Goal: Transaction & Acquisition: Purchase product/service

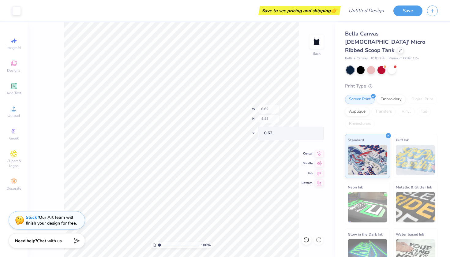
type input "2.22"
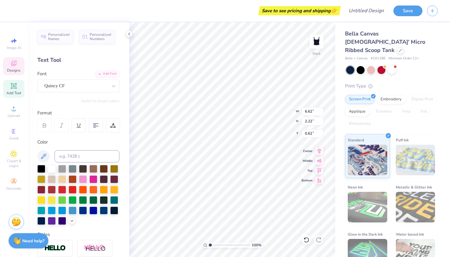
type textarea "PI BETA PHI"
type textarea "D"
type textarea "EST 1867"
type input "0.50"
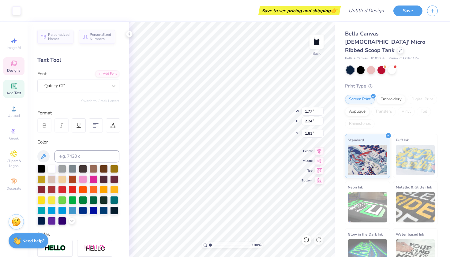
type input "8.01"
type input "2.40"
type input "0.50"
type input "6.70"
type input "0.50"
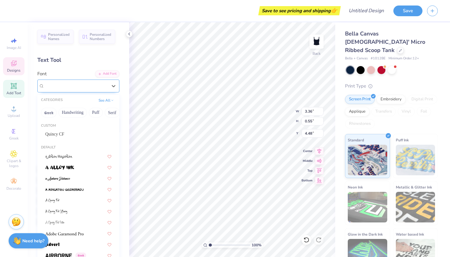
click at [76, 86] on div "[PERSON_NAME]" at bounding box center [76, 85] width 64 height 9
click at [67, 137] on div "Quincy CF" at bounding box center [78, 134] width 66 height 6
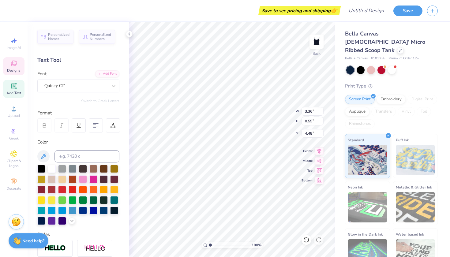
scroll to position [0, 1]
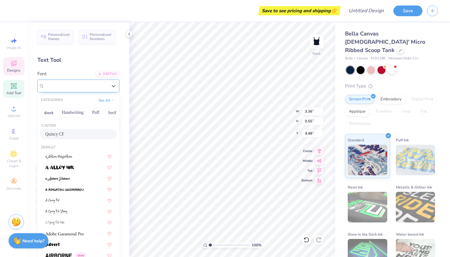
click at [73, 82] on div at bounding box center [75, 86] width 63 height 8
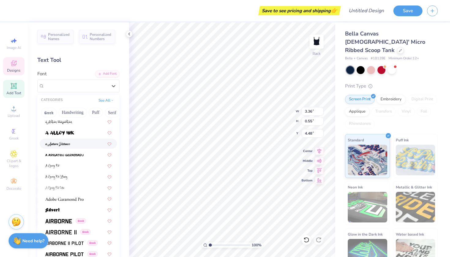
click at [64, 144] on img at bounding box center [57, 144] width 25 height 4
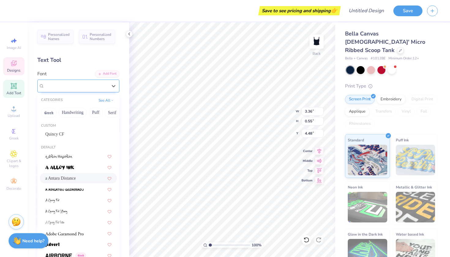
click at [72, 87] on div "a Antara Distance" at bounding box center [76, 85] width 64 height 9
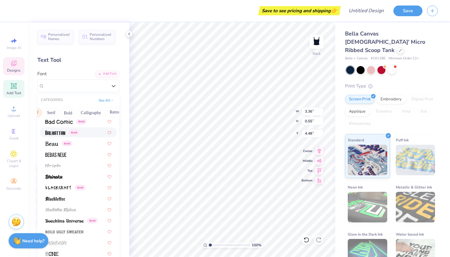
scroll to position [0, 64]
click at [86, 114] on button "Calligraphy" at bounding box center [87, 113] width 27 height 10
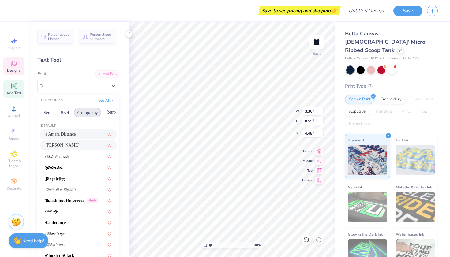
click at [65, 144] on div "[PERSON_NAME]" at bounding box center [78, 145] width 66 height 6
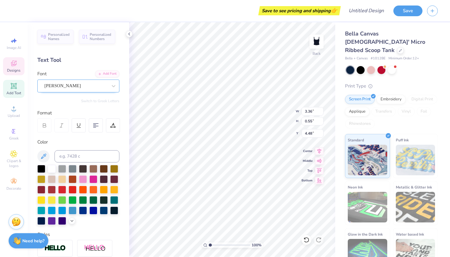
click at [82, 85] on div "[PERSON_NAME]" at bounding box center [76, 85] width 64 height 9
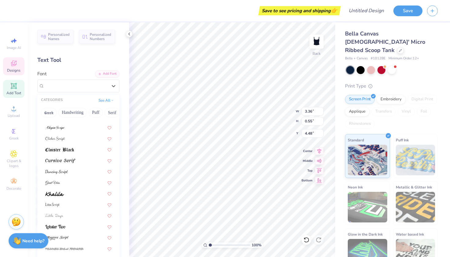
scroll to position [107, 0]
click at [62, 161] on img at bounding box center [60, 160] width 30 height 4
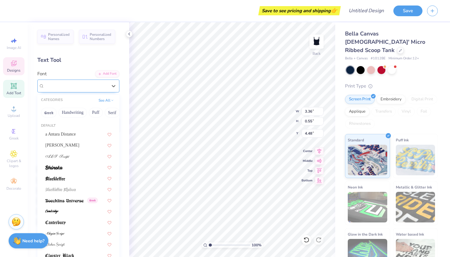
click at [69, 83] on span "Cursive Serif" at bounding box center [56, 85] width 24 height 7
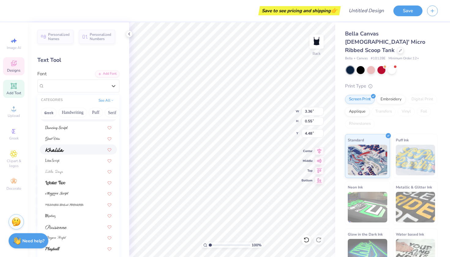
scroll to position [150, 0]
click at [56, 173] on img at bounding box center [54, 172] width 18 height 4
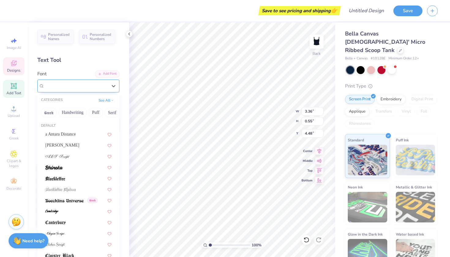
click at [67, 83] on div "Little Days" at bounding box center [76, 85] width 64 height 9
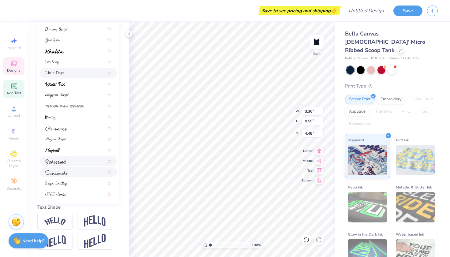
scroll to position [99, 0]
click at [62, 152] on div at bounding box center [78, 150] width 66 height 6
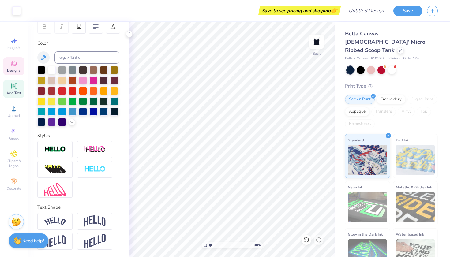
click at [15, 66] on icon at bounding box center [13, 63] width 7 height 7
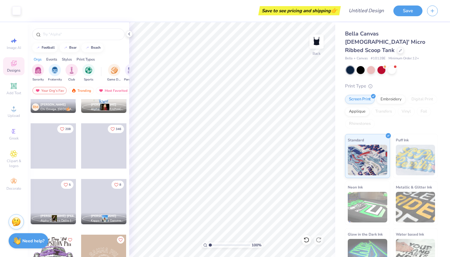
scroll to position [591, 0]
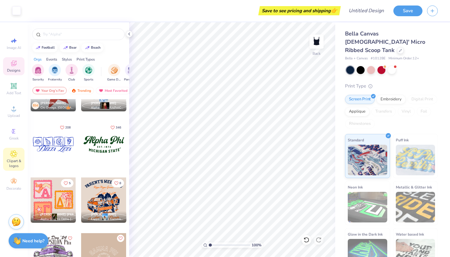
click at [8, 155] on div "Clipart & logos" at bounding box center [13, 159] width 21 height 23
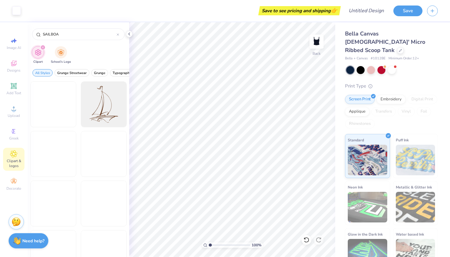
type input "SAILBOAT"
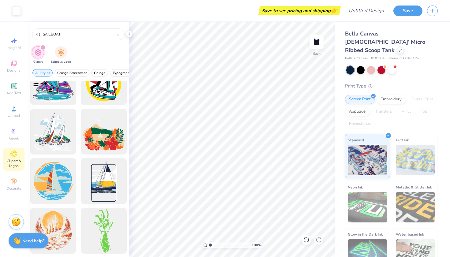
scroll to position [171, 0]
click at [118, 36] on div at bounding box center [118, 35] width 2 height 6
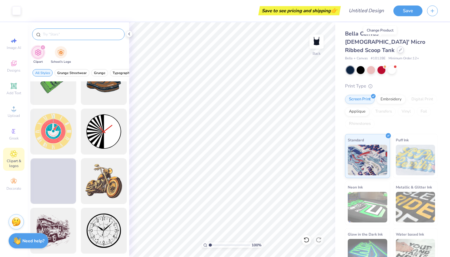
click at [399, 49] on icon at bounding box center [400, 50] width 2 height 2
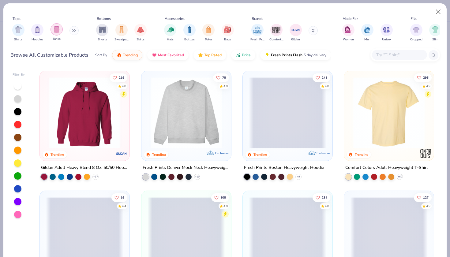
click at [55, 33] on div "filter for Tanks" at bounding box center [57, 29] width 12 height 12
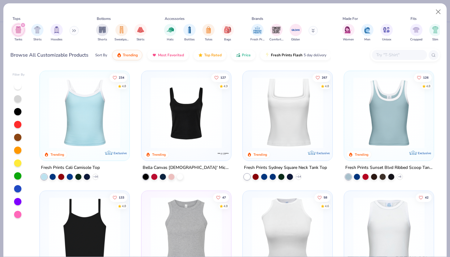
click at [89, 125] on div "234 4.8 Trending Exclusive Fresh Prints Cali Camisole Top + 16 127 4.9 Trending…" at bounding box center [237, 162] width 406 height 189
click at [70, 129] on div at bounding box center [84, 112] width 233 height 71
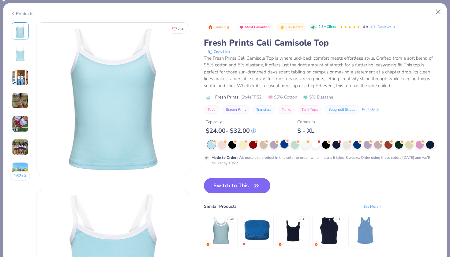
click at [283, 147] on div at bounding box center [285, 144] width 8 height 8
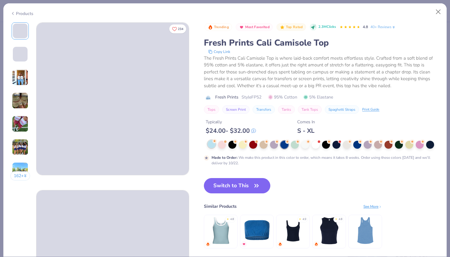
click at [211, 149] on div "Made to Order : We make this product in this color to order, which means it tak…" at bounding box center [322, 153] width 236 height 25
click at [211, 145] on div at bounding box center [212, 144] width 8 height 8
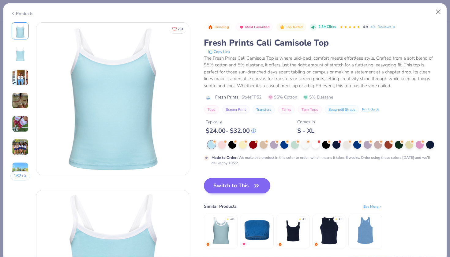
click at [221, 183] on button "Switch to This" at bounding box center [237, 185] width 66 height 15
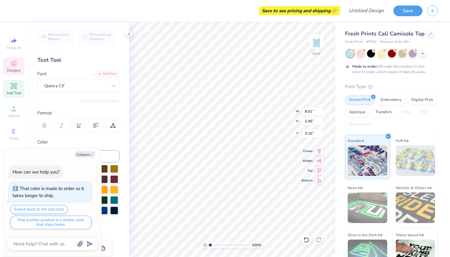
type textarea "x"
type input "2.99"
type textarea "x"
